Goal: Communication & Community: Answer question/provide support

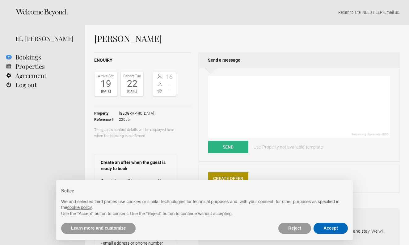
drag, startPoint x: 329, startPoint y: 231, endPoint x: 324, endPoint y: 227, distance: 5.9
click at [329, 231] on button "Accept" at bounding box center [330, 228] width 34 height 11
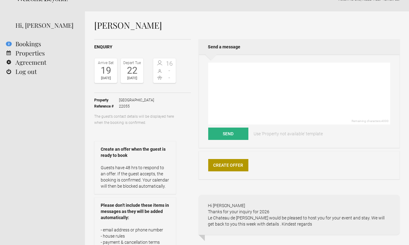
scroll to position [10, 0]
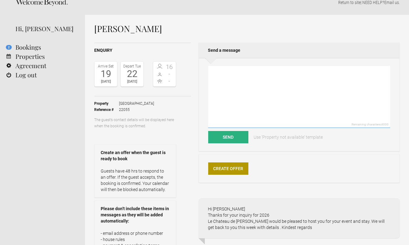
click at [240, 99] on textarea at bounding box center [299, 97] width 182 height 62
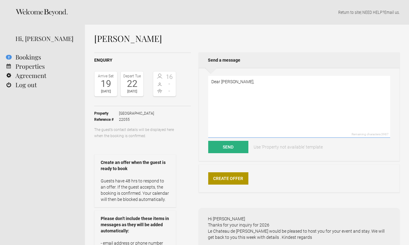
scroll to position [0, 0]
paste textarea "Lore Ipsumd, Sitam con ad elit sed doei tempori utl etd magn aliq enima minim V…"
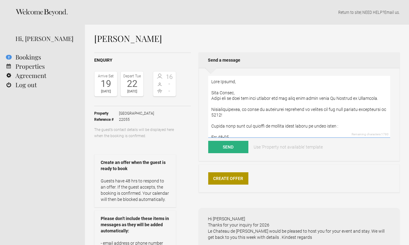
drag, startPoint x: 240, startPoint y: 92, endPoint x: 196, endPoint y: 92, distance: 43.5
click at [196, 92] on div "Enquiry Arrive [DATE] Depart [DATE] 16 - - Toggle booking details Property [GEO…" at bounding box center [246, 215] width 305 height 326
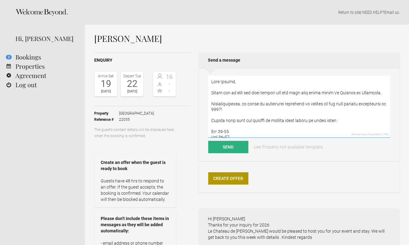
drag, startPoint x: 292, startPoint y: 93, endPoint x: 339, endPoint y: 94, distance: 47.3
click at [340, 94] on textarea at bounding box center [299, 107] width 182 height 62
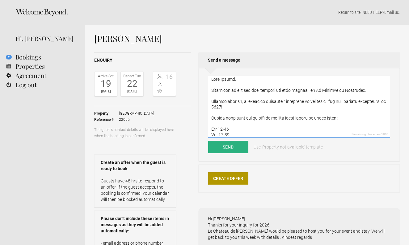
click at [323, 116] on textarea at bounding box center [299, 107] width 182 height 62
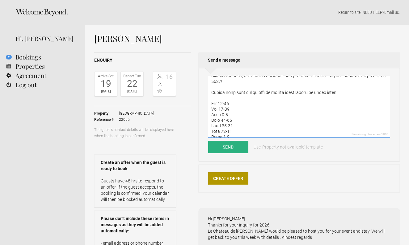
drag, startPoint x: 337, startPoint y: 93, endPoint x: 316, endPoint y: 93, distance: 21.3
click at [316, 93] on textarea at bounding box center [299, 107] width 182 height 62
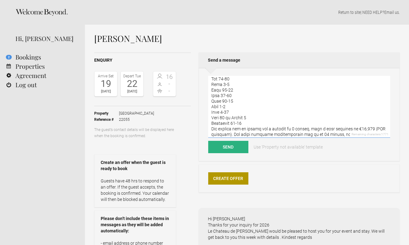
scroll to position [65, 0]
click at [263, 124] on textarea at bounding box center [299, 107] width 182 height 62
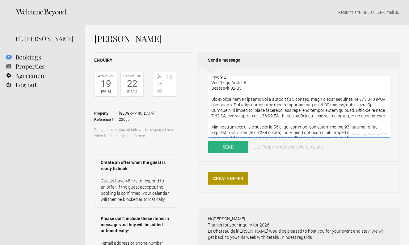
scroll to position [99, 0]
click at [365, 98] on textarea at bounding box center [299, 107] width 182 height 62
click at [362, 98] on textarea at bounding box center [299, 107] width 182 height 62
click at [349, 115] on textarea at bounding box center [299, 107] width 182 height 62
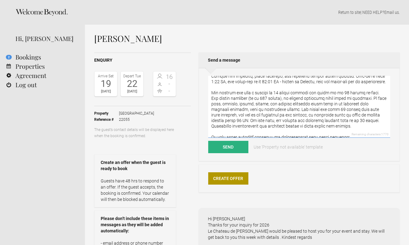
scroll to position [134, 0]
drag, startPoint x: 358, startPoint y: 124, endPoint x: 231, endPoint y: 90, distance: 132.2
click at [231, 90] on textarea at bounding box center [299, 107] width 182 height 62
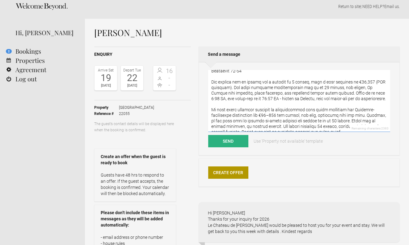
scroll to position [111, 0]
click at [218, 109] on textarea at bounding box center [299, 101] width 182 height 62
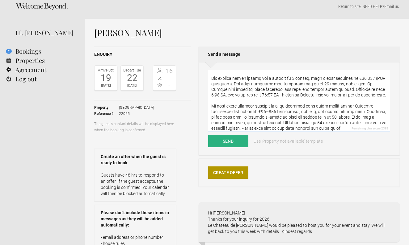
scroll to position [117, 0]
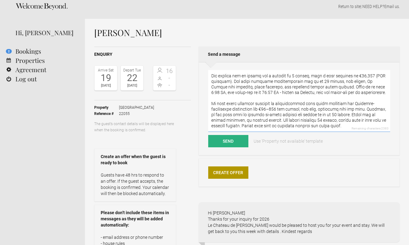
click at [363, 104] on textarea at bounding box center [299, 101] width 182 height 62
drag, startPoint x: 388, startPoint y: 114, endPoint x: 340, endPoint y: 119, distance: 48.5
click at [340, 119] on textarea at bounding box center [299, 101] width 182 height 62
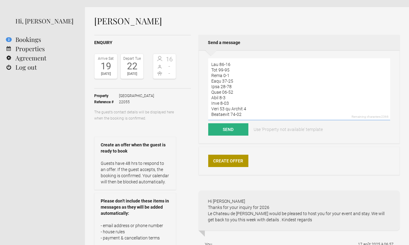
scroll to position [56, 0]
drag, startPoint x: 229, startPoint y: 103, endPoint x: 201, endPoint y: 102, distance: 28.7
click at [201, 102] on div "Remaining characters: 2366 Send Use 'Property not available' template" at bounding box center [299, 97] width 201 height 94
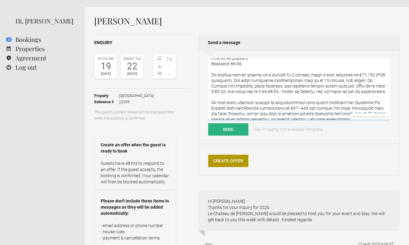
scroll to position [101, 0]
click at [380, 91] on textarea at bounding box center [299, 89] width 182 height 62
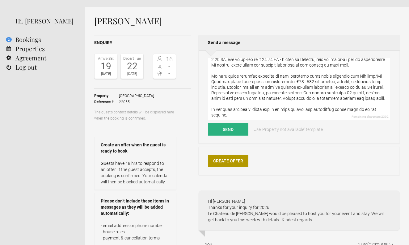
scroll to position [133, 0]
click at [296, 83] on textarea at bounding box center [299, 89] width 182 height 62
click at [286, 101] on textarea at bounding box center [299, 89] width 182 height 62
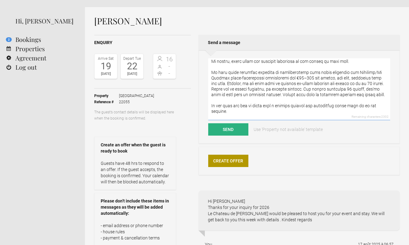
drag, startPoint x: 371, startPoint y: 83, endPoint x: 208, endPoint y: 82, distance: 162.4
click at [208, 82] on textarea at bounding box center [299, 89] width 182 height 62
click at [305, 85] on textarea at bounding box center [299, 89] width 182 height 62
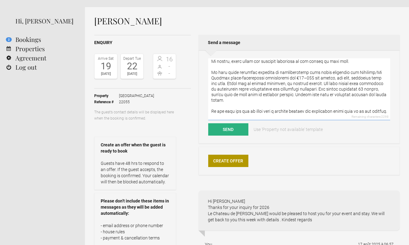
drag, startPoint x: 312, startPoint y: 90, endPoint x: 282, endPoint y: 95, distance: 30.8
click at [282, 95] on textarea at bounding box center [299, 89] width 182 height 62
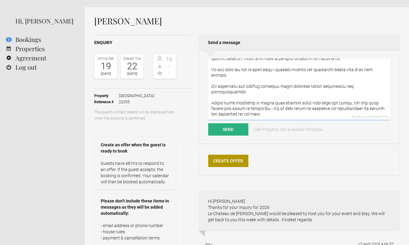
scroll to position [172, 0]
drag, startPoint x: 256, startPoint y: 109, endPoint x: 346, endPoint y: 102, distance: 90.1
click at [346, 102] on textarea at bounding box center [299, 89] width 182 height 62
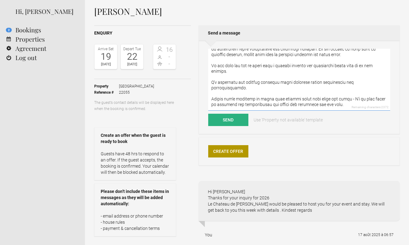
scroll to position [31, 0]
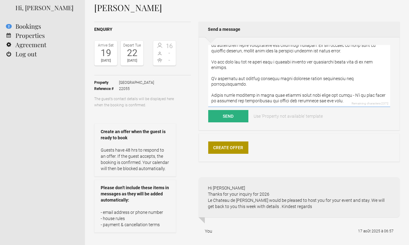
click at [345, 102] on textarea at bounding box center [299, 76] width 182 height 62
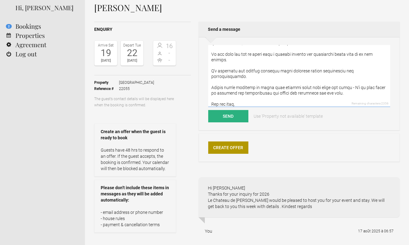
scroll to position [180, 0]
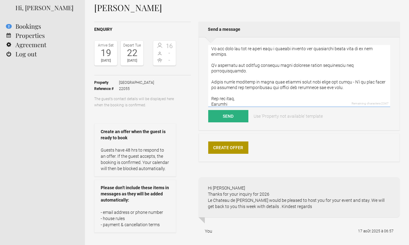
drag, startPoint x: 253, startPoint y: 75, endPoint x: 202, endPoint y: 62, distance: 52.2
click at [202, 62] on div "Remaining characters: 2347 Send Use 'Property not available' template" at bounding box center [299, 84] width 201 height 94
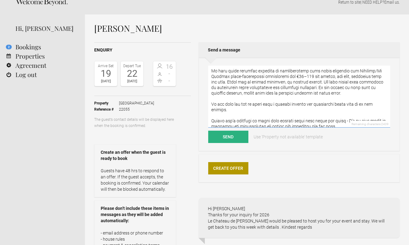
scroll to position [141, 0]
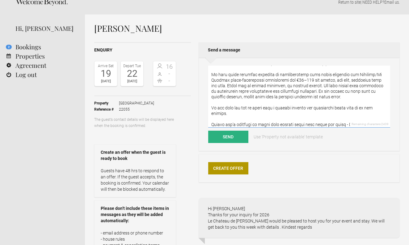
click at [309, 85] on textarea at bounding box center [299, 97] width 182 height 62
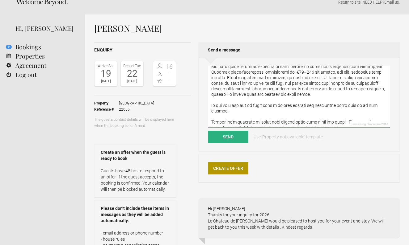
scroll to position [150, 0]
click at [270, 89] on textarea at bounding box center [299, 97] width 182 height 62
click at [266, 94] on textarea at bounding box center [299, 97] width 182 height 62
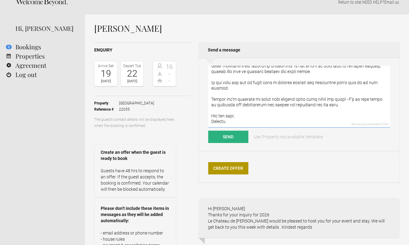
scroll to position [172, 0]
type textarea "Lore Ipsumd, Sitam con ad elit sed doei tempori utl etdo magnaali en Ad Minimve…"
click at [229, 141] on button "Send" at bounding box center [228, 137] width 40 height 12
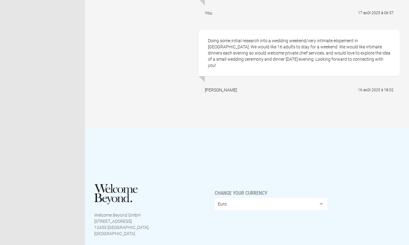
scroll to position [560, 0]
